Goal: Task Accomplishment & Management: Manage account settings

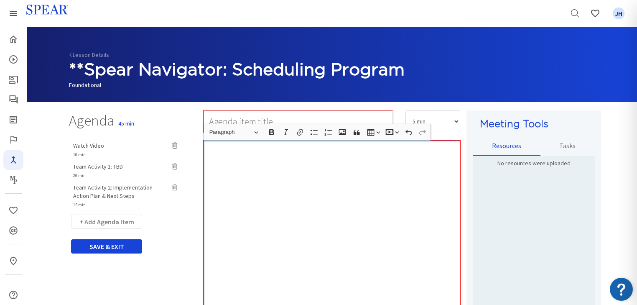
click at [321, 206] on div "Rich Text Editor, main" at bounding box center [332, 248] width 257 height 217
click at [111, 186] on span "Team Activity 2: Implementation Action Plan & Next Steps" at bounding box center [112, 191] width 79 height 16
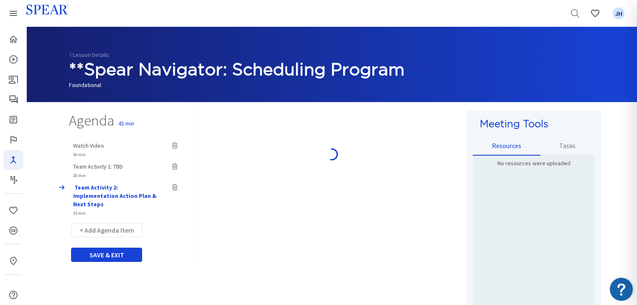
type input "Team Activity 2: Implementation Action Plan & Next Steps"
select select "15"
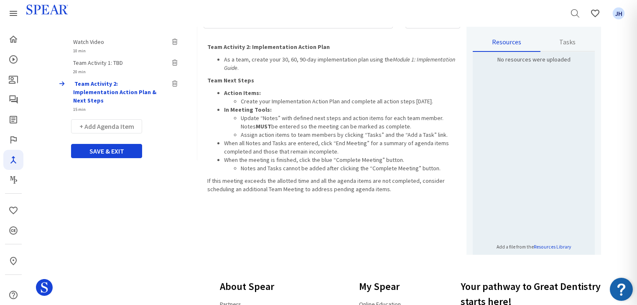
scroll to position [105, 0]
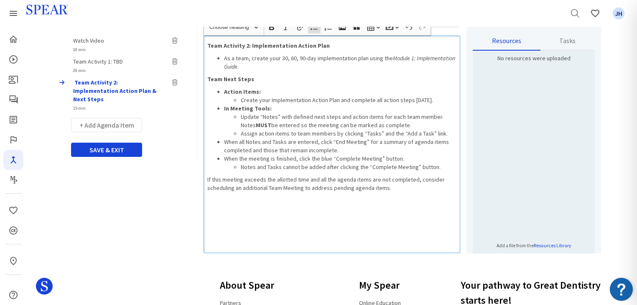
click at [303, 135] on li "Assign action items to team members by clicking “Tasks” and the “Add a Task” li…" at bounding box center [348, 133] width 215 height 8
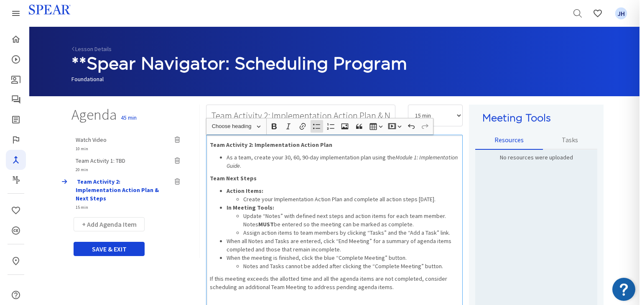
scroll to position [0, 0]
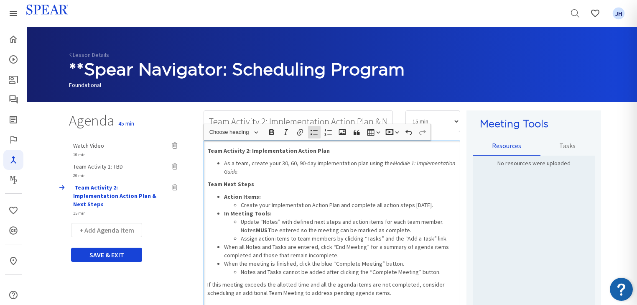
click at [92, 146] on span "Watch Video" at bounding box center [88, 146] width 31 height 8
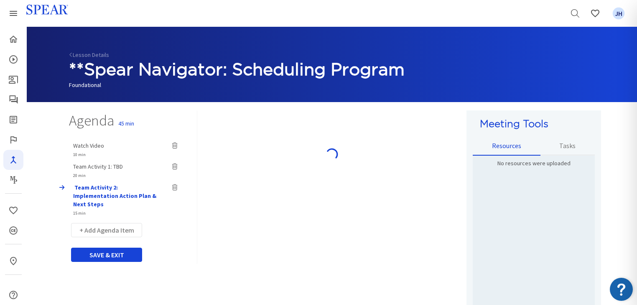
click at [93, 166] on div "Watch Video 10 min Team Activity 1: TBD 20 min Team Activity 2: Implementation …" at bounding box center [130, 176] width 134 height 79
type input "Watch Video"
select select "10"
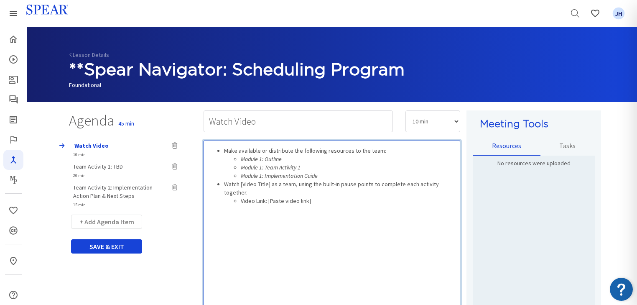
click at [261, 241] on div "Make available or distribute the following resources to the team: Module 1: Out…" at bounding box center [332, 248] width 257 height 217
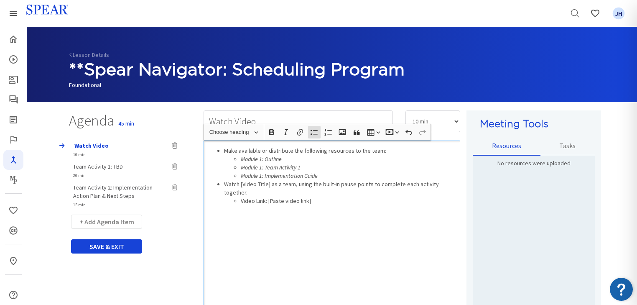
click at [339, 232] on div "Make available or distribute the following resources to the team: Module 1: Out…" at bounding box center [332, 248] width 257 height 217
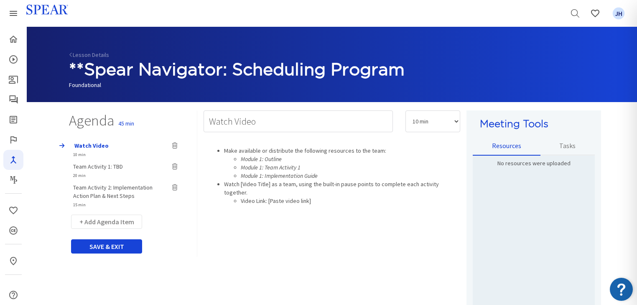
click at [99, 167] on span "Team Activity 1: TBD" at bounding box center [98, 167] width 50 height 8
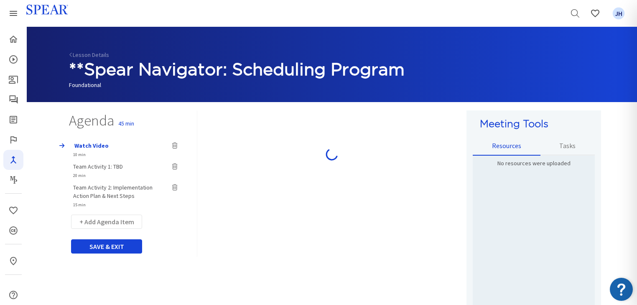
click at [102, 189] on span "Team Activity 2: Implementation Action Plan & Next Steps" at bounding box center [112, 191] width 79 height 16
type input "Team Activity 1: TBD"
select select "20"
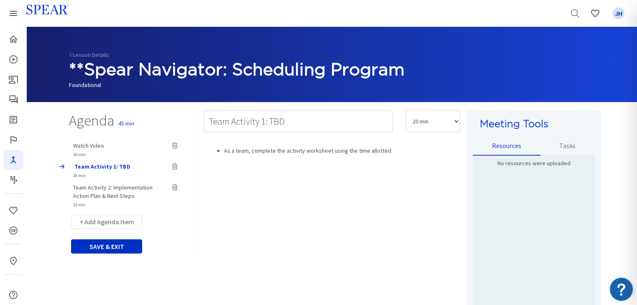
click at [117, 247] on button "SAVE & EXIT" at bounding box center [106, 246] width 71 height 14
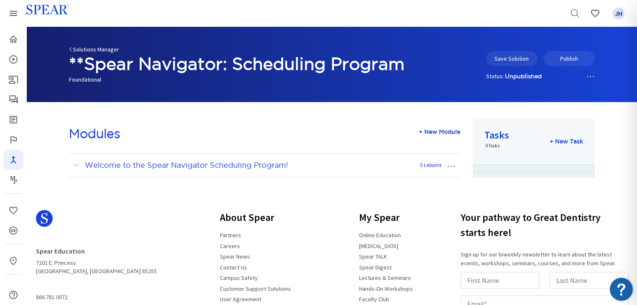
click at [83, 50] on link "Solutions Manager" at bounding box center [94, 50] width 50 height 8
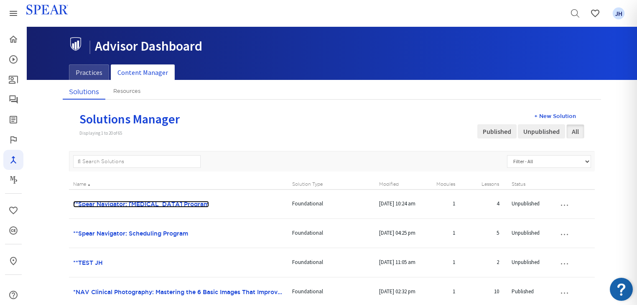
click at [130, 203] on link "**Spear Navigator: [MEDICAL_DATA] Program" at bounding box center [141, 204] width 136 height 7
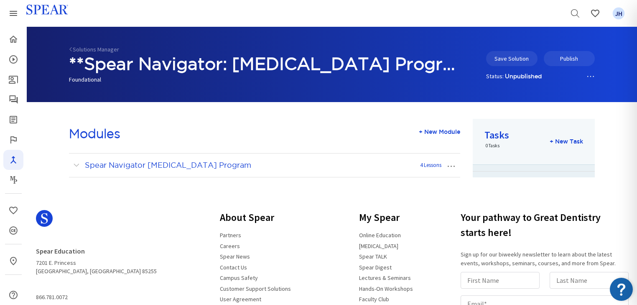
click at [451, 166] on button "…" at bounding box center [451, 164] width 18 height 13
click at [428, 181] on link "Edit Module" at bounding box center [423, 180] width 72 height 11
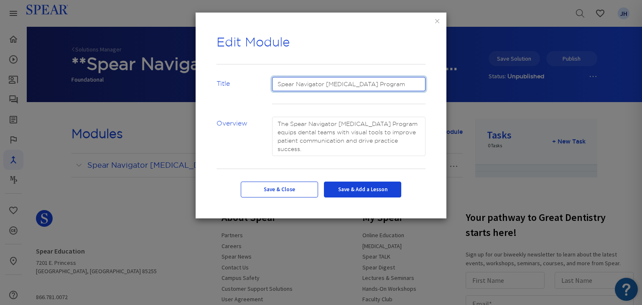
click at [277, 83] on input "Spear Navigator [MEDICAL_DATA] Program" at bounding box center [349, 84] width 154 height 14
type input "Welcome to the Spear Navigator [MEDICAL_DATA] Program!"
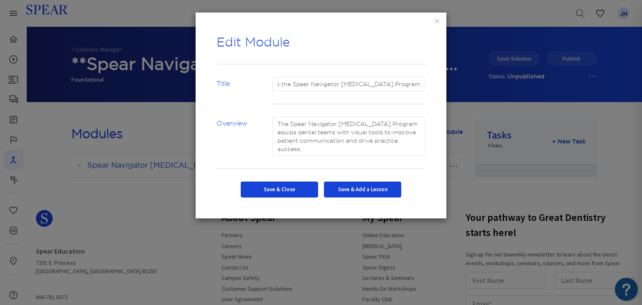
click at [281, 188] on button "Save & Close" at bounding box center [279, 189] width 77 height 16
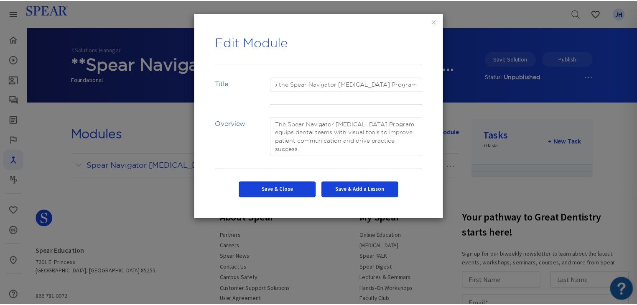
scroll to position [0, 0]
